Goal: Task Accomplishment & Management: Manage account settings

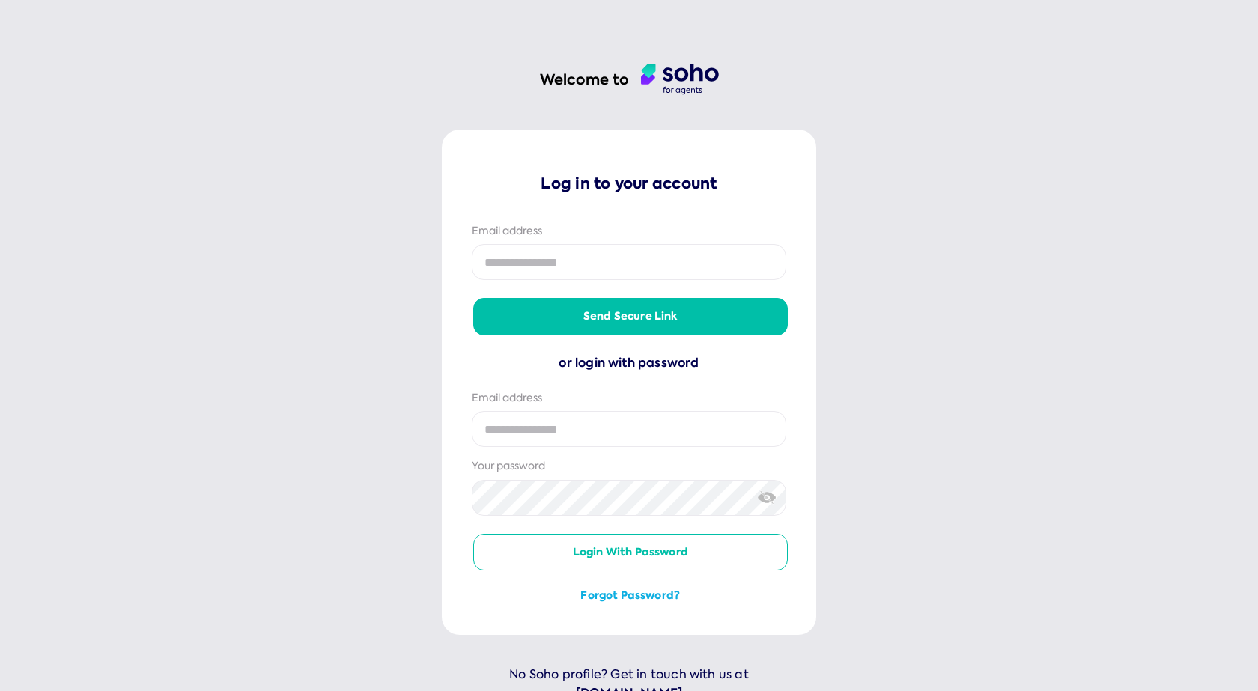
click at [526, 249] on input "email" at bounding box center [629, 262] width 314 height 36
type input "**********"
click at [650, 600] on button "Forgot password?" at bounding box center [630, 595] width 314 height 15
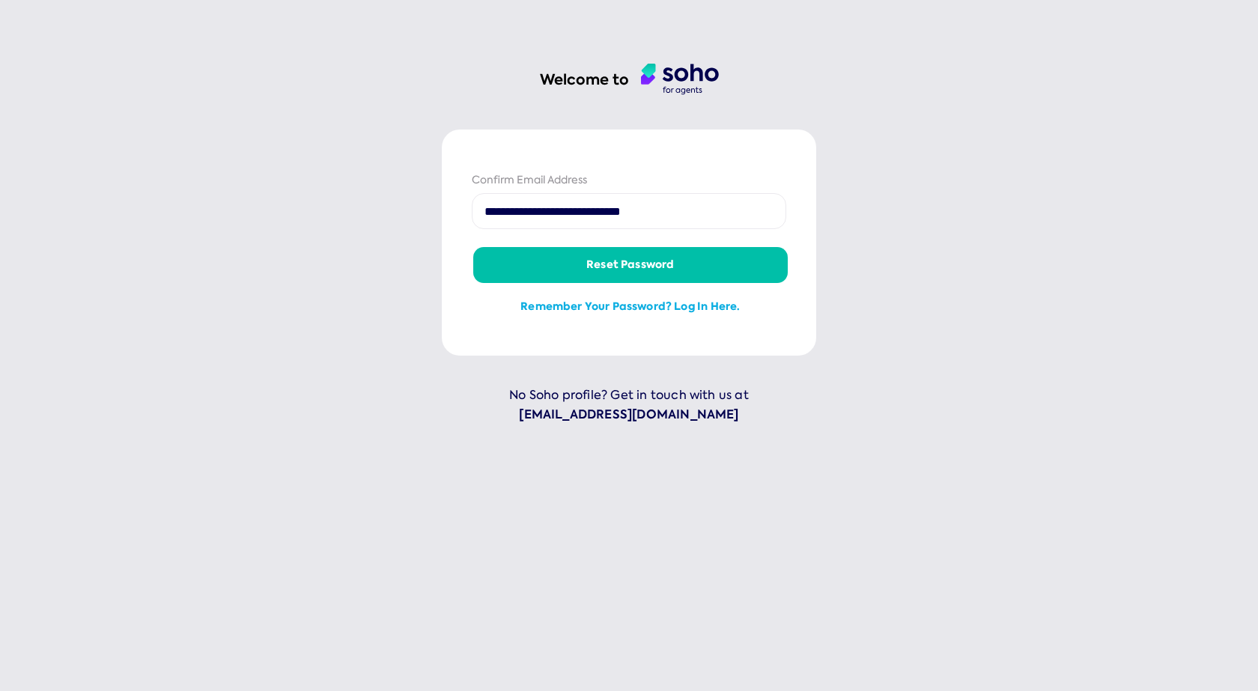
click at [574, 266] on button "Reset password" at bounding box center [630, 265] width 314 height 36
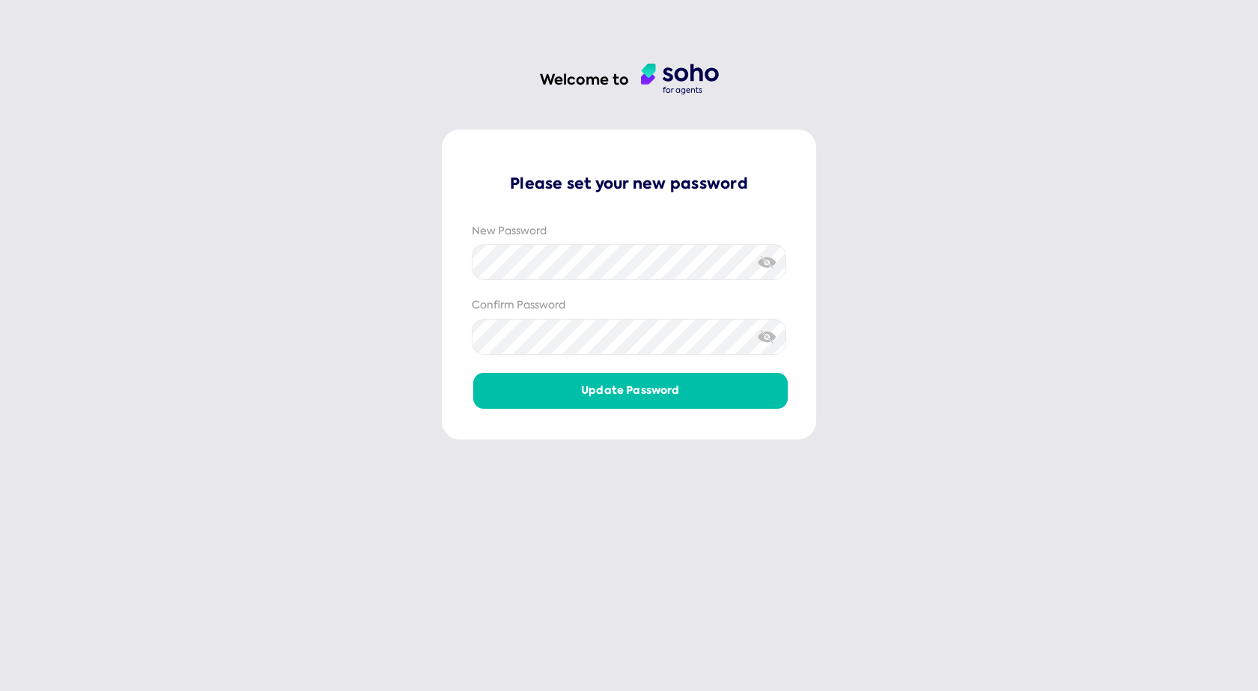
click at [636, 401] on button "Update password" at bounding box center [630, 391] width 314 height 36
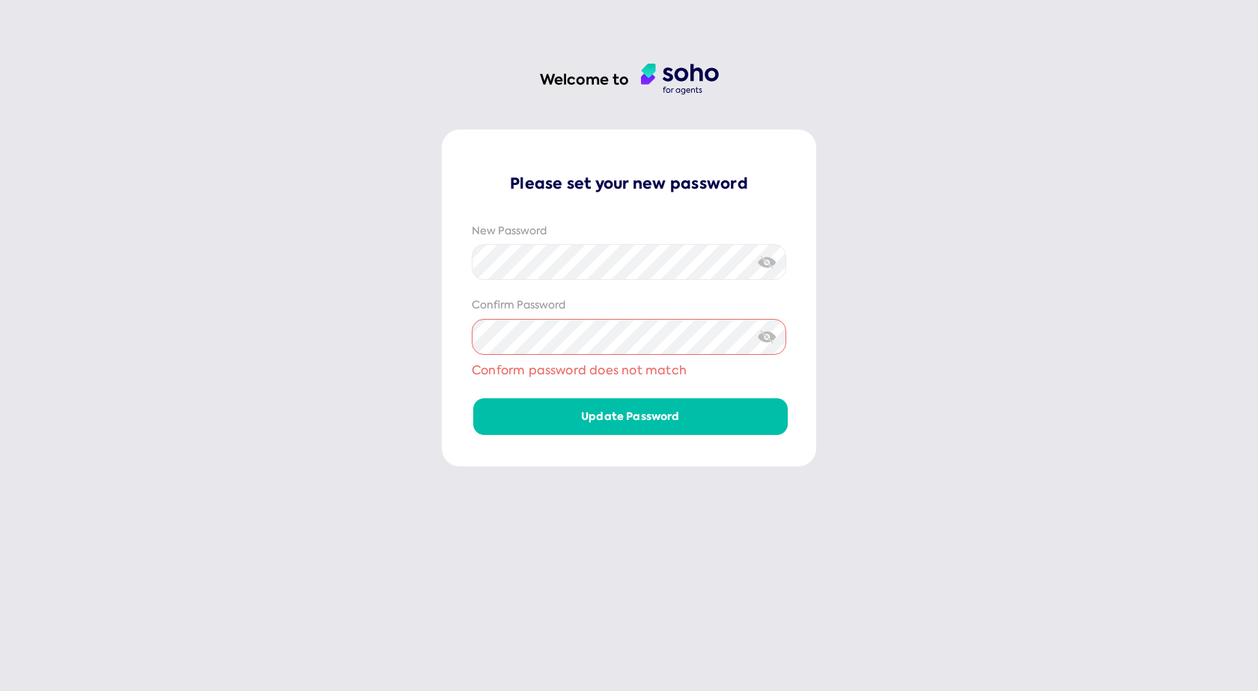
click at [761, 313] on div "Confirm Password" at bounding box center [629, 326] width 314 height 57
click at [766, 335] on img at bounding box center [767, 337] width 19 height 16
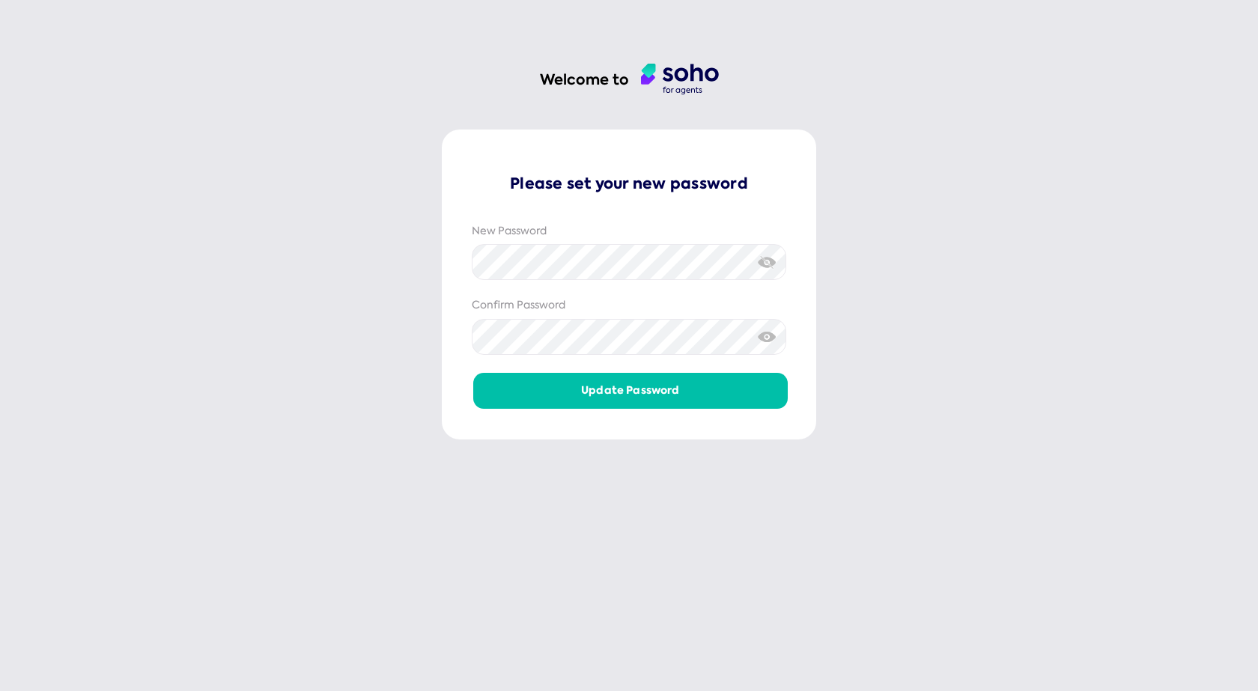
click at [668, 388] on button "Update password" at bounding box center [630, 391] width 314 height 36
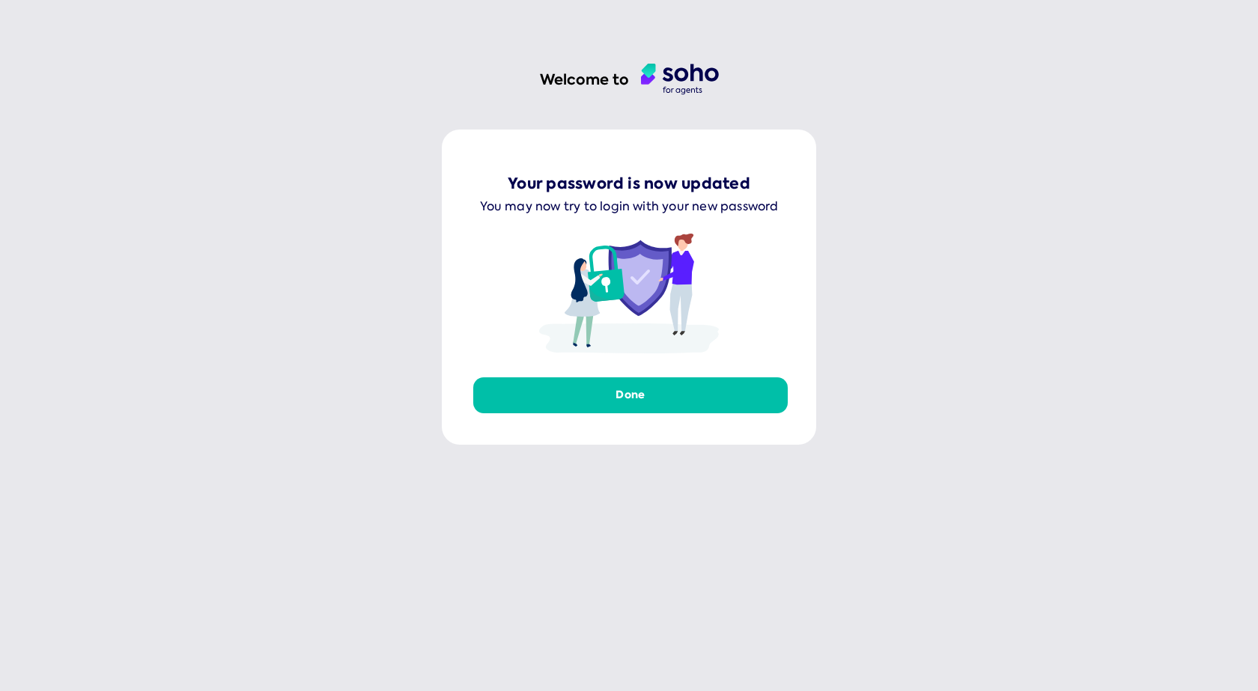
click at [735, 391] on button "Done" at bounding box center [630, 395] width 314 height 36
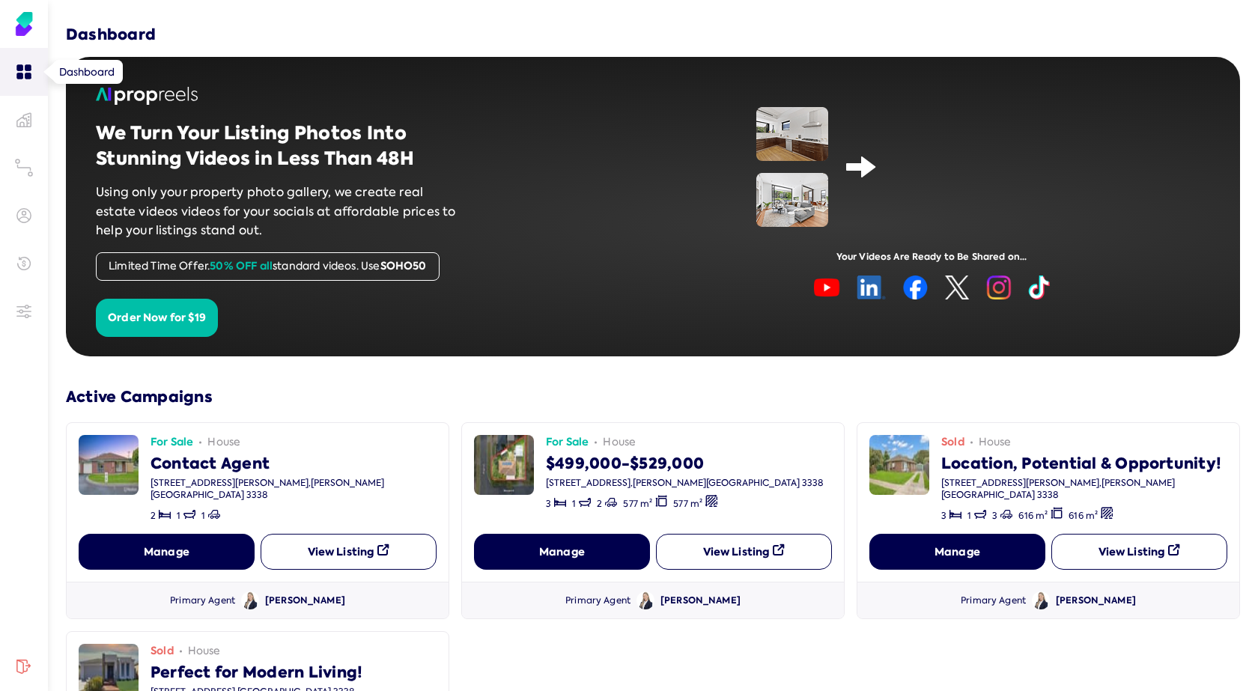
click at [30, 67] on icon at bounding box center [28, 67] width 6 height 5
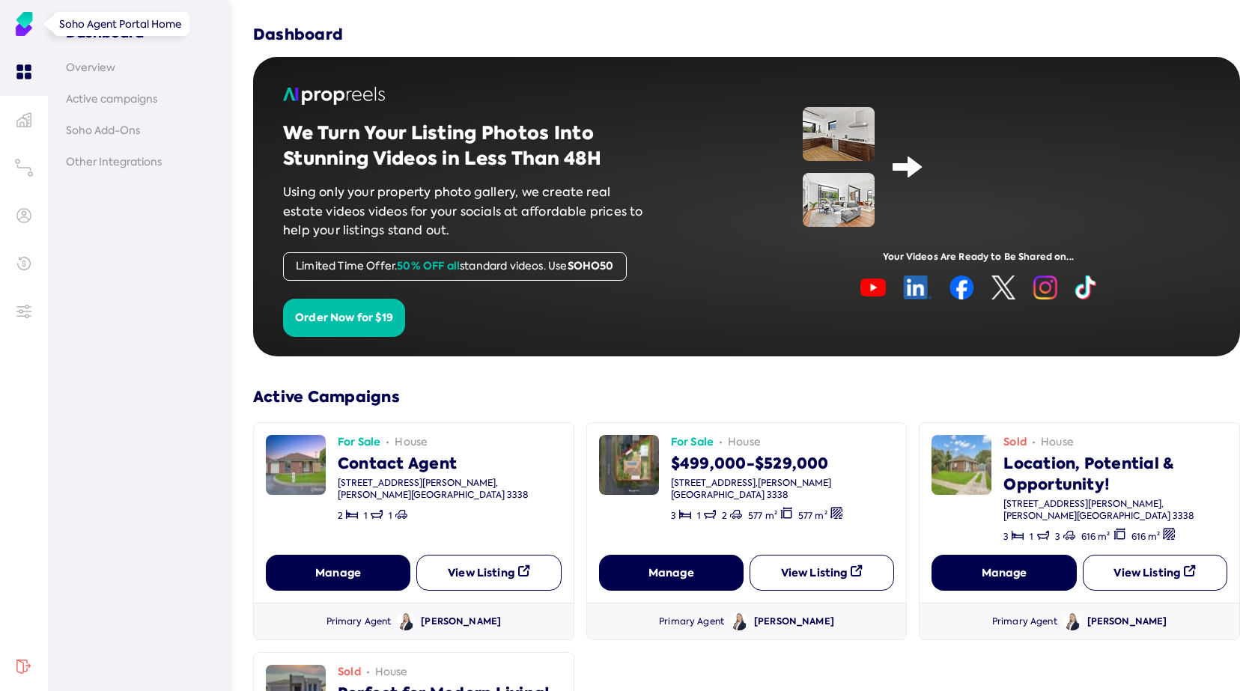
click at [18, 25] on img at bounding box center [24, 24] width 24 height 24
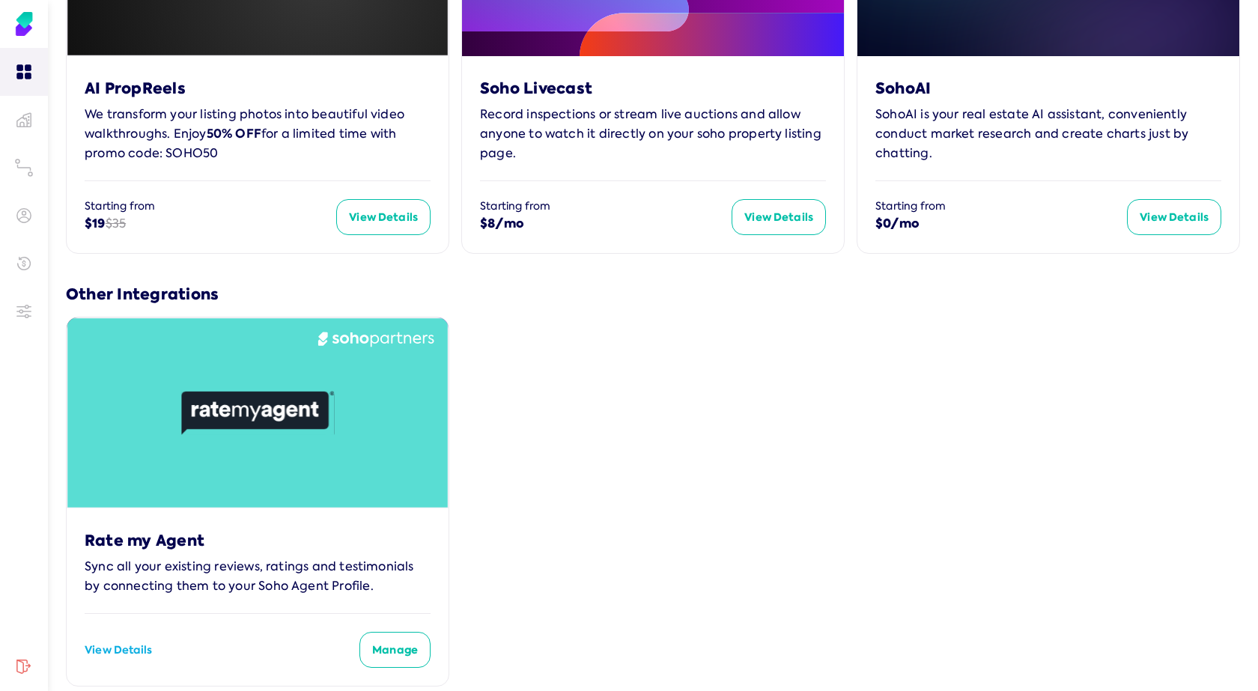
scroll to position [845, 0]
